Goal: Information Seeking & Learning: Learn about a topic

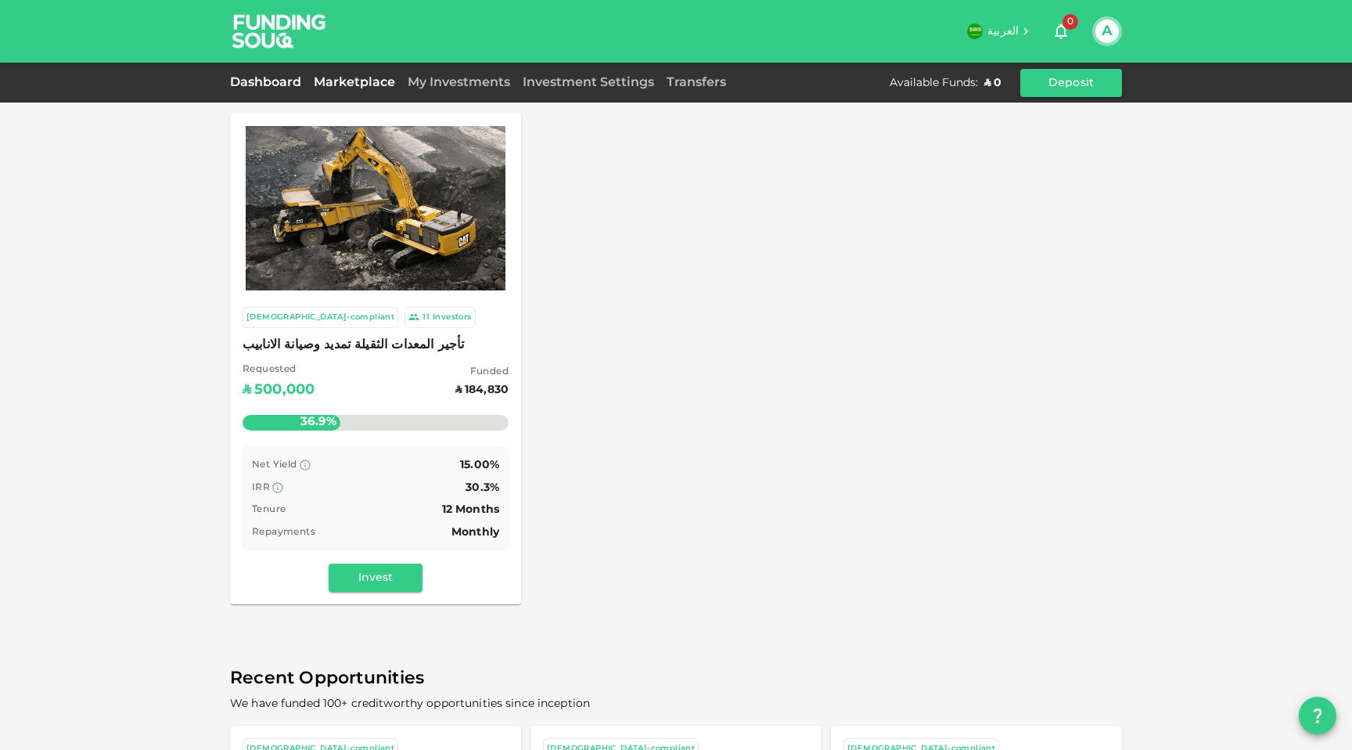
click at [281, 85] on link "Dashboard" at bounding box center [268, 83] width 77 height 12
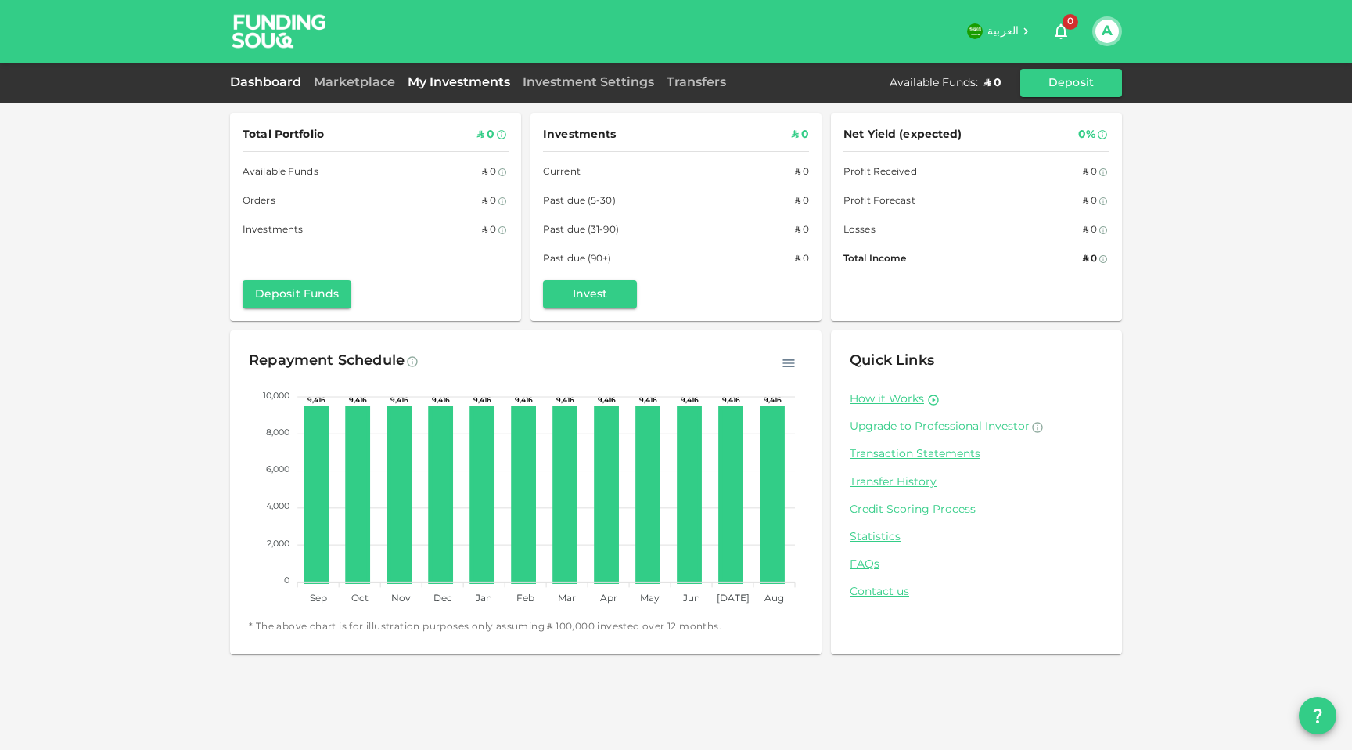
click at [496, 82] on link "My Investments" at bounding box center [458, 83] width 115 height 12
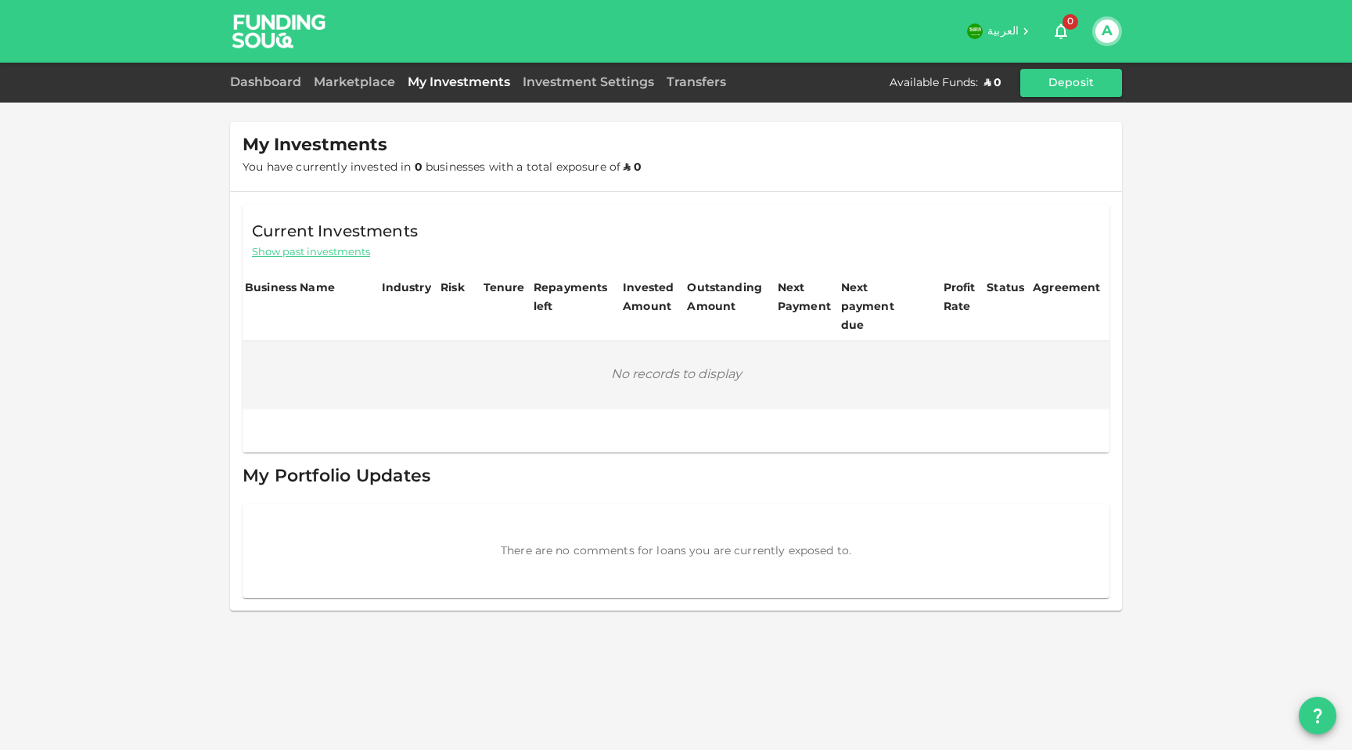
click at [355, 250] on span "Show past investments" at bounding box center [311, 252] width 118 height 15
click at [555, 76] on div "Investment Settings" at bounding box center [588, 83] width 144 height 19
click at [555, 78] on link "Investment Settings" at bounding box center [588, 83] width 144 height 12
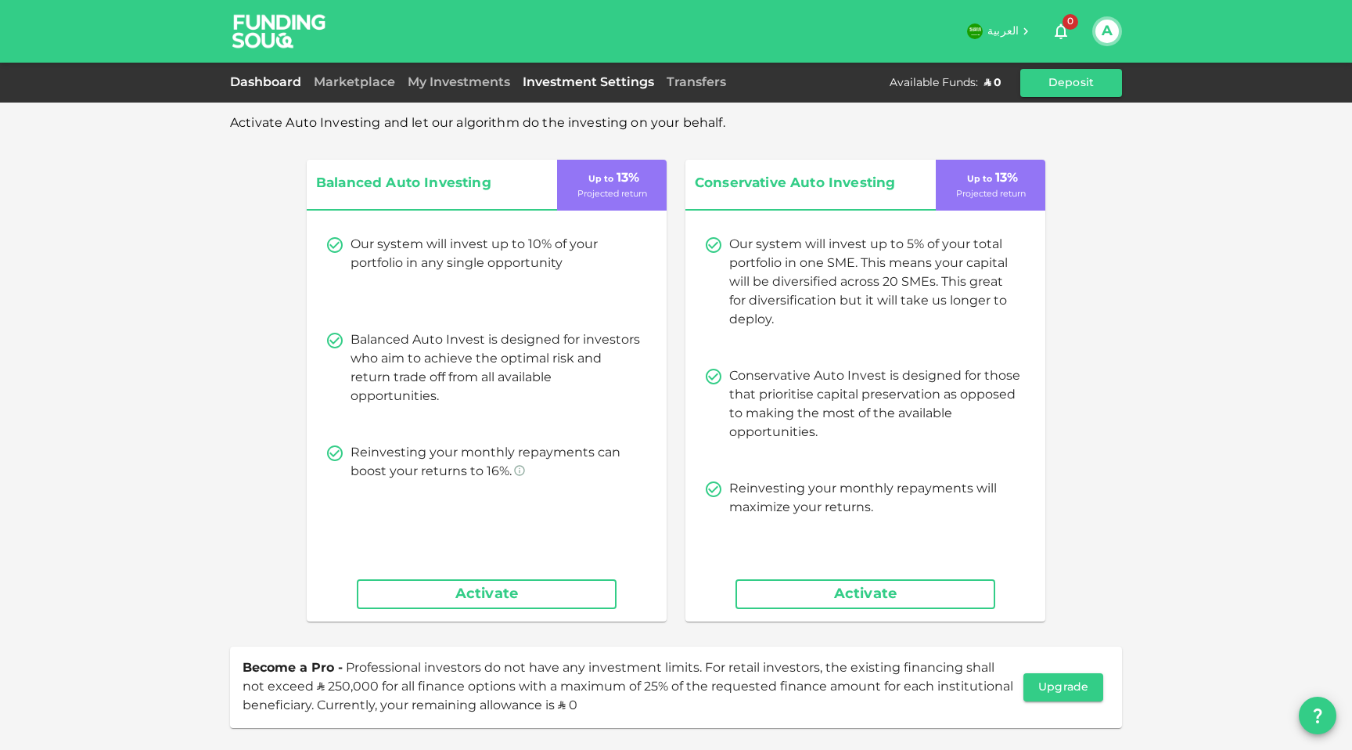
click at [279, 77] on link "Dashboard" at bounding box center [268, 83] width 77 height 12
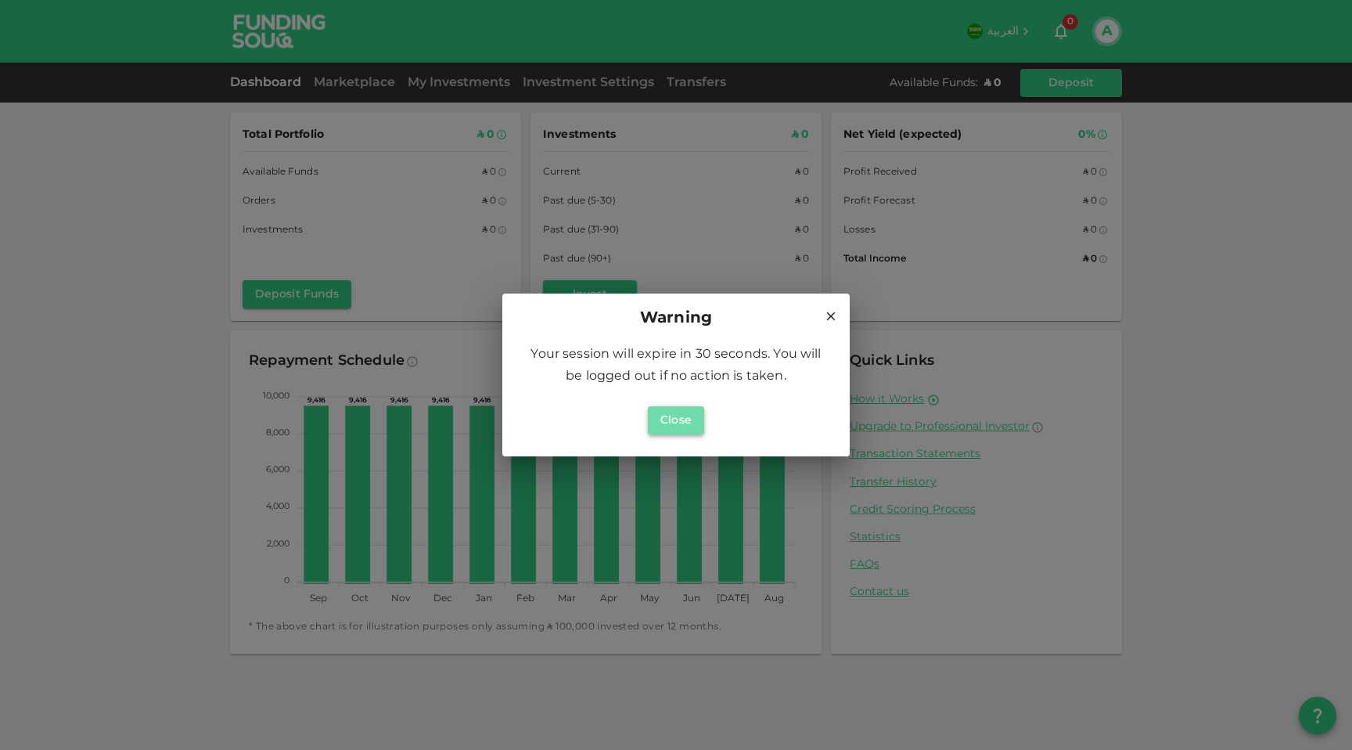
click at [683, 423] on button "Close" at bounding box center [676, 420] width 56 height 28
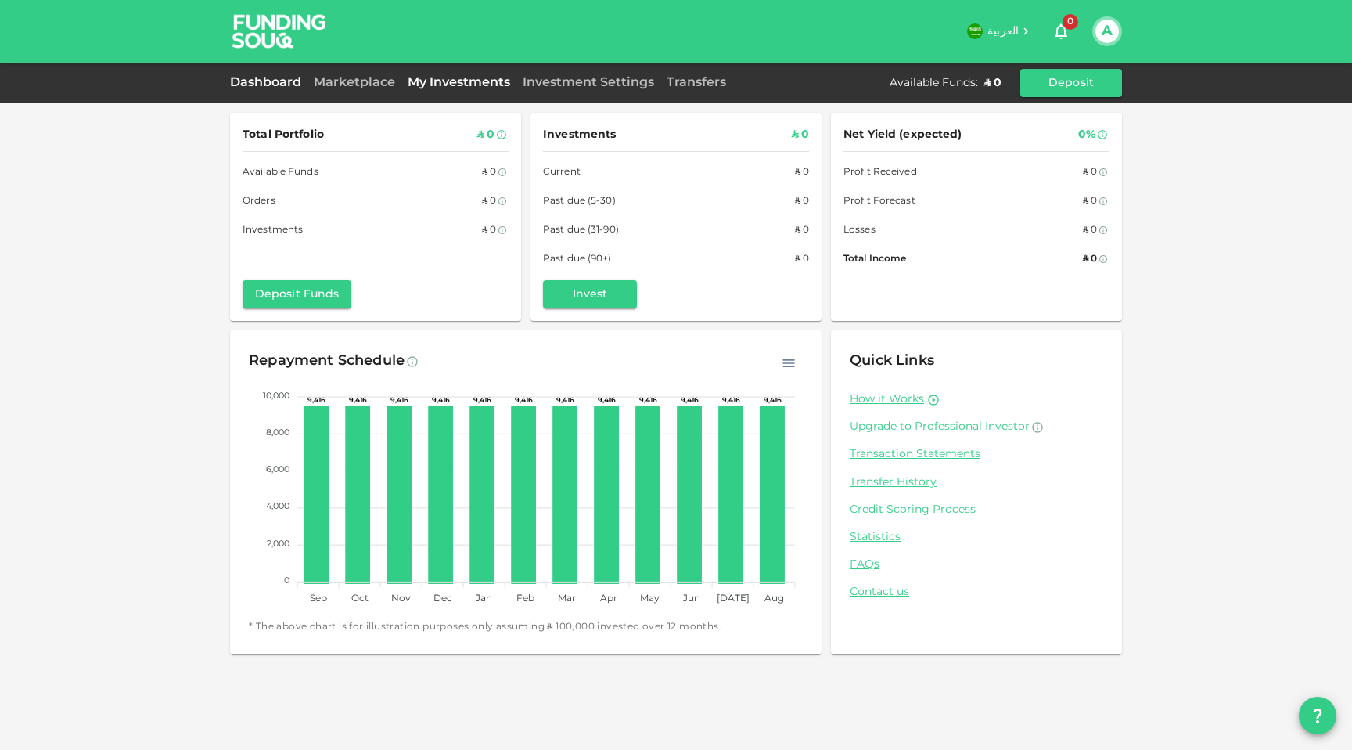
click at [443, 85] on link "My Investments" at bounding box center [458, 83] width 115 height 12
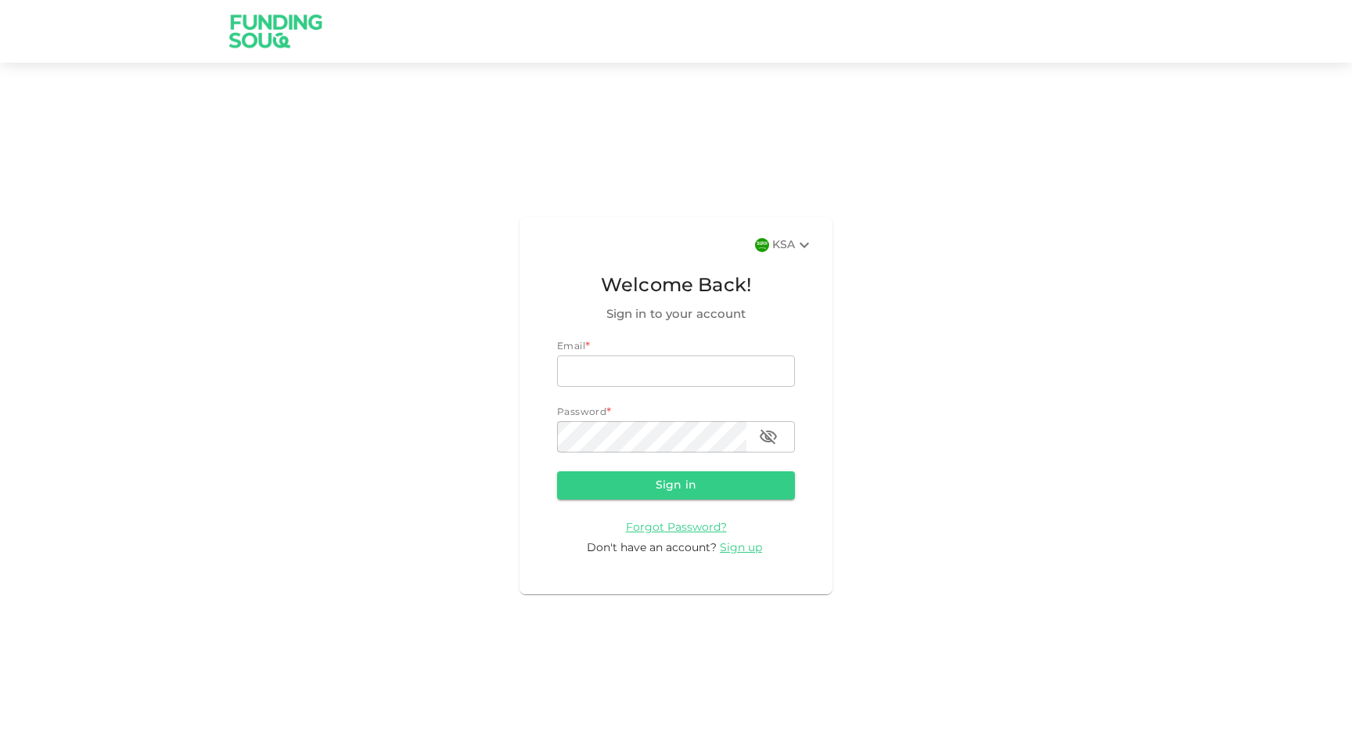
type input "[EMAIL_ADDRESS][DOMAIN_NAME]"
click at [656, 508] on form "Email * email a.alsaqqa@foodics.com email Password * password password Sign in …" at bounding box center [676, 448] width 238 height 217
click at [656, 479] on button "Sign in" at bounding box center [676, 485] width 238 height 28
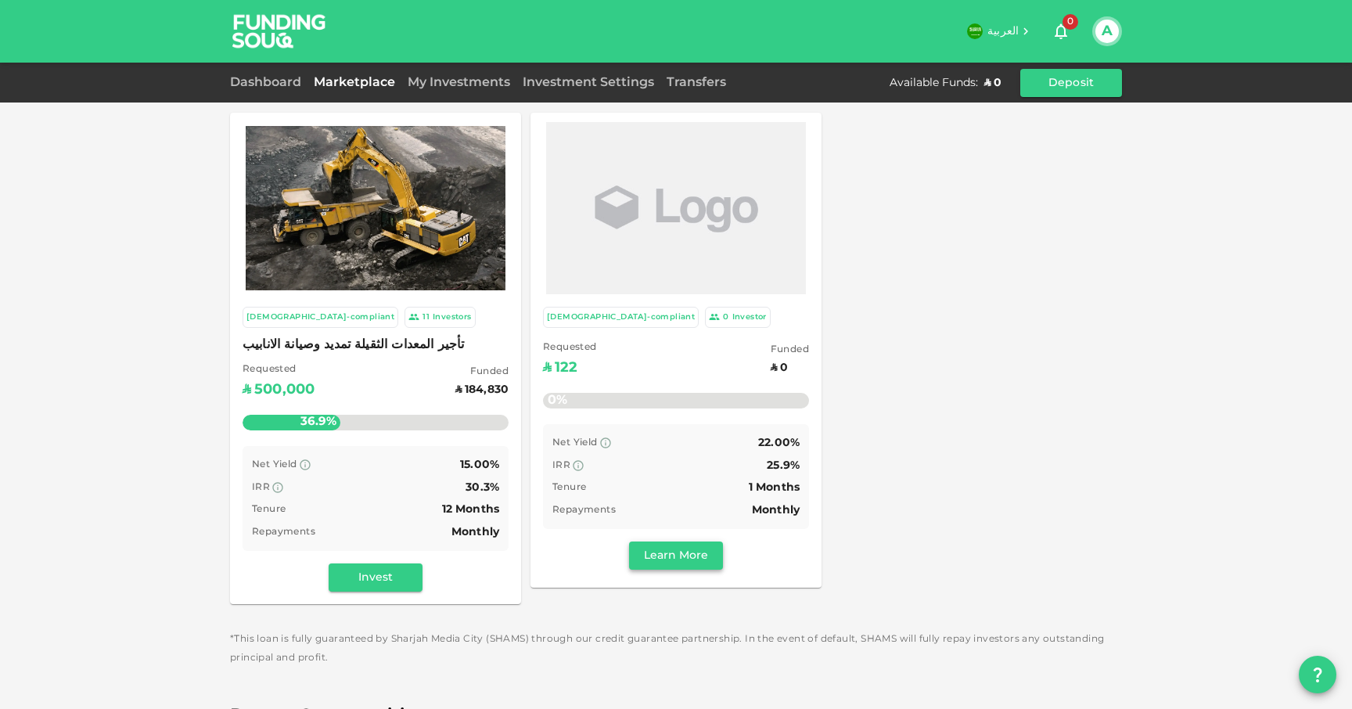
click at [689, 545] on button "Learn More" at bounding box center [676, 555] width 94 height 28
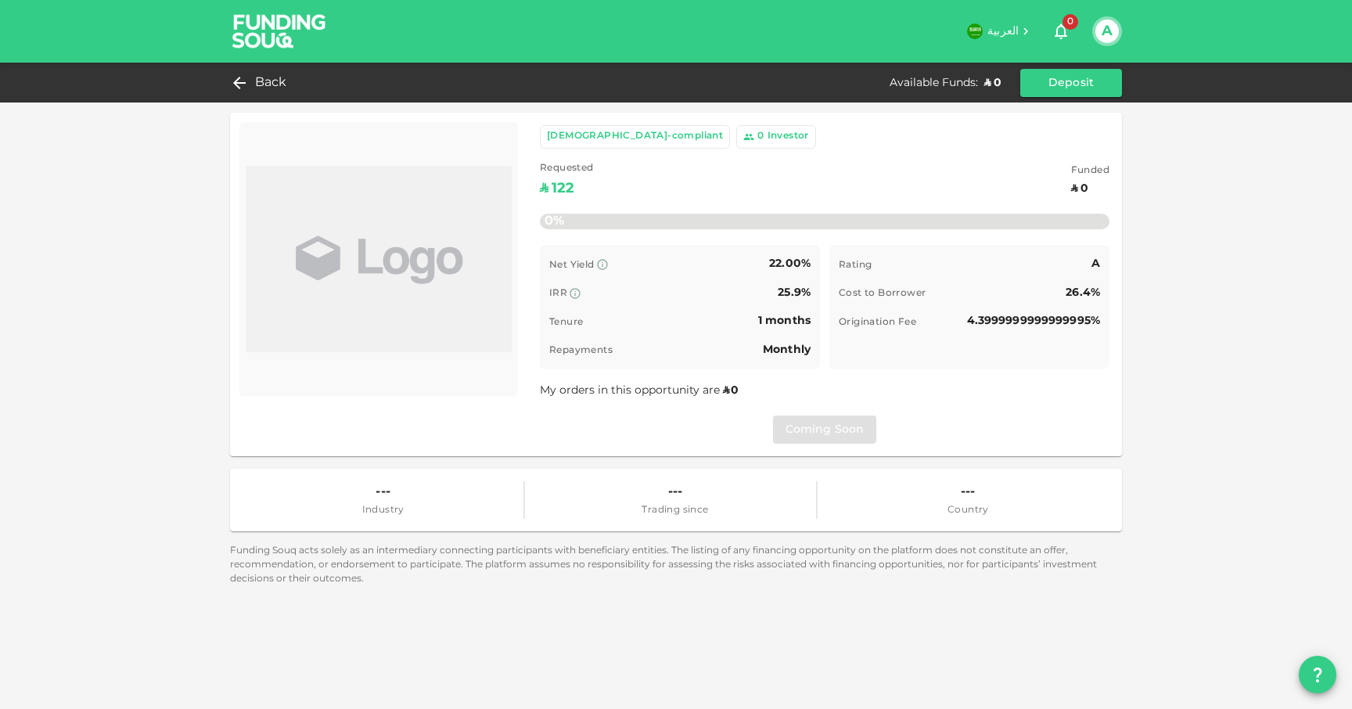
click at [736, 126] on div "0 Investor" at bounding box center [776, 136] width 80 height 23
click at [635, 126] on div "[DEMOGRAPHIC_DATA]-compliant" at bounding box center [635, 136] width 190 height 23
click at [643, 138] on div "Sharia-compliant 0 Investor" at bounding box center [678, 136] width 276 height 23
click at [764, 172] on div "Requested ʢ 122 Funded ʢ 0" at bounding box center [825, 181] width 570 height 40
click at [839, 387] on div "My orders in this opportunity are ʢ 0" at bounding box center [825, 390] width 570 height 19
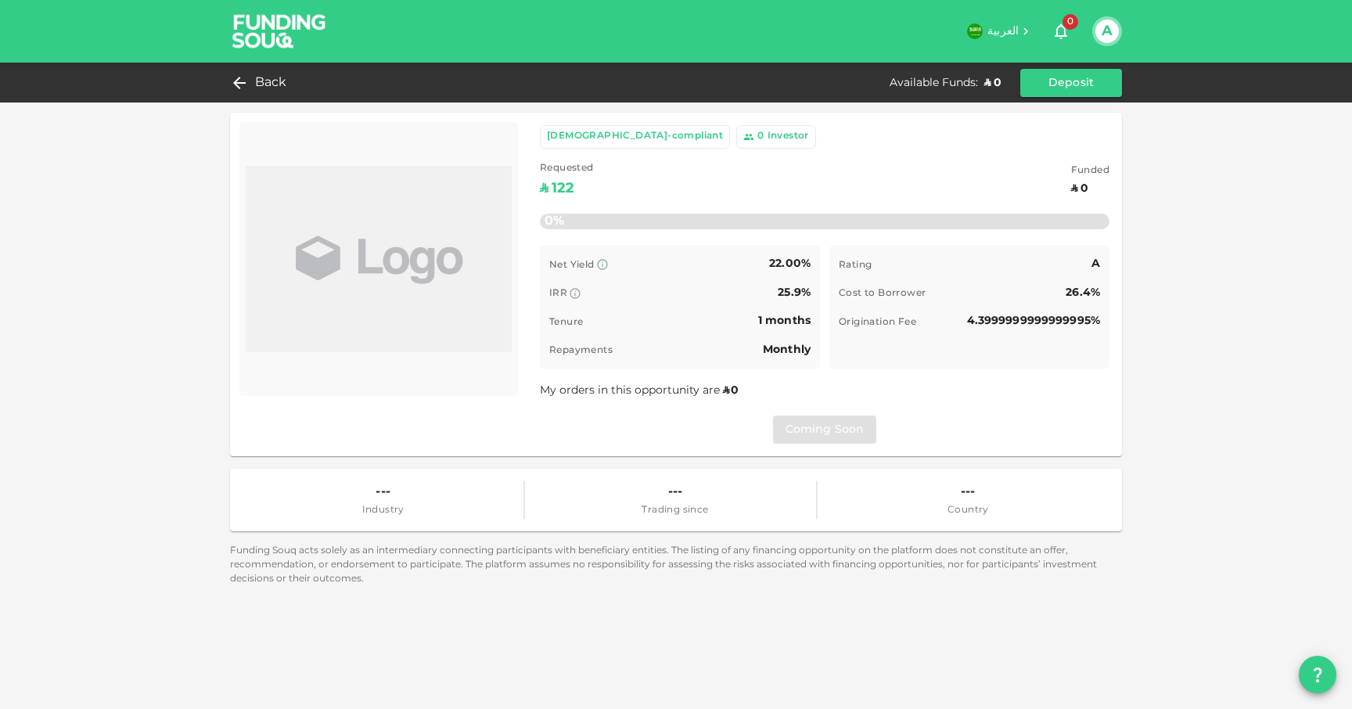
click at [685, 509] on span "Trading since" at bounding box center [675, 511] width 67 height 16
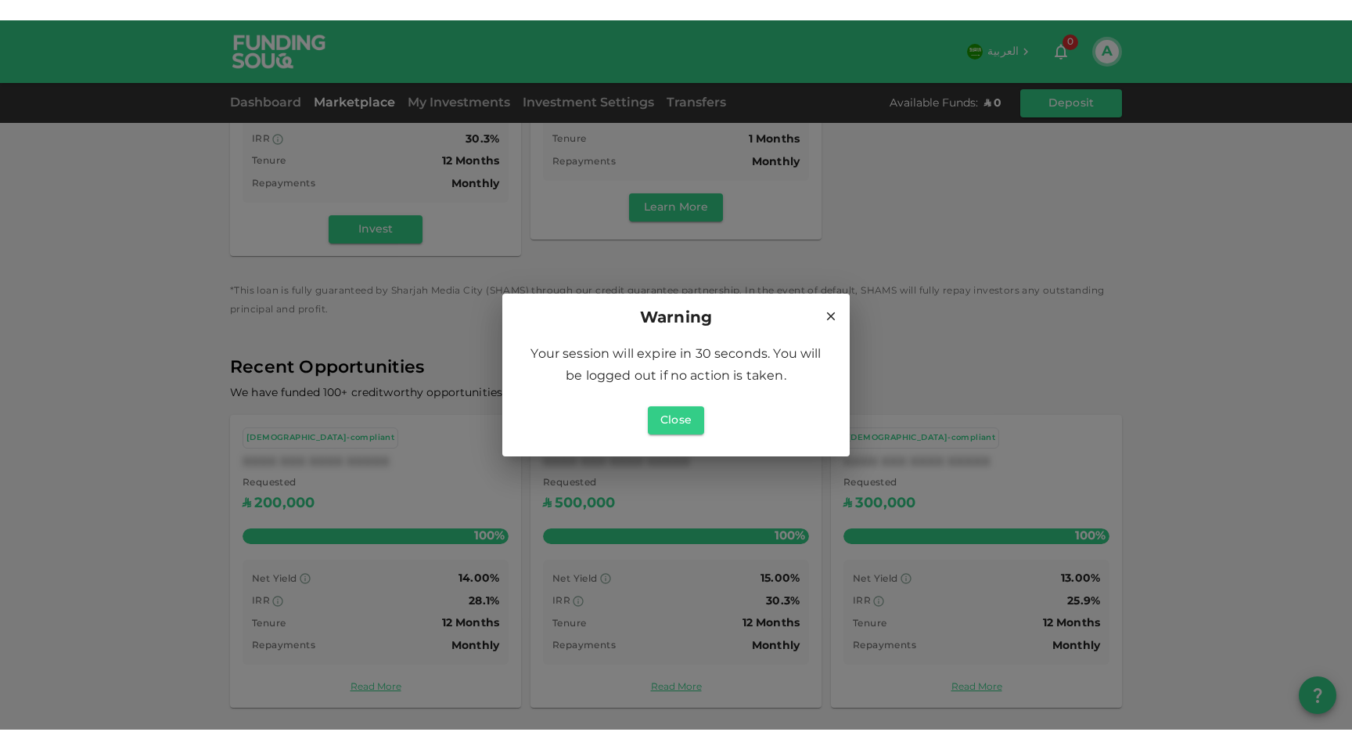
scroll to position [328, 0]
